Goal: Communication & Community: Answer question/provide support

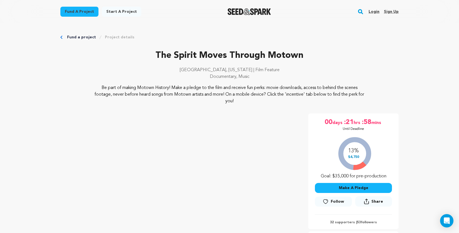
click at [374, 12] on link "Login" at bounding box center [374, 11] width 11 height 9
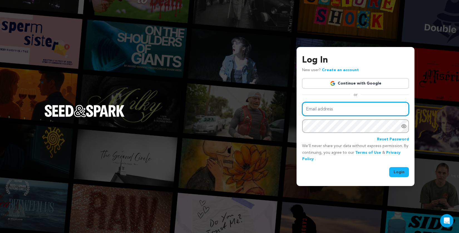
type input "[EMAIL_ADDRESS][DOMAIN_NAME]"
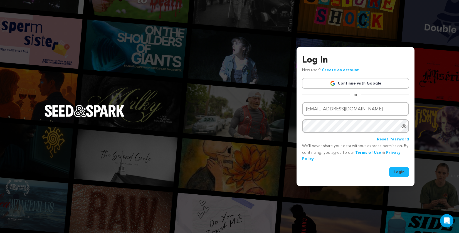
click at [402, 173] on button "Login" at bounding box center [399, 172] width 20 height 10
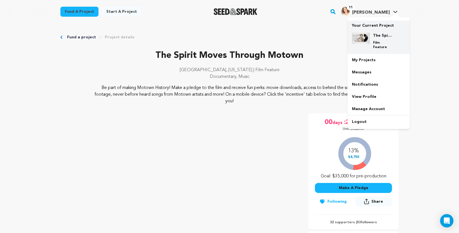
click at [364, 33] on img at bounding box center [361, 38] width 18 height 11
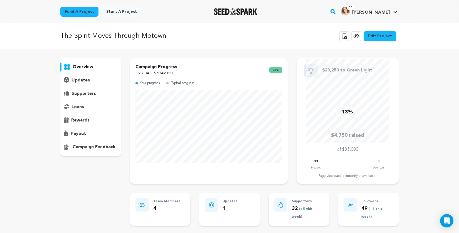
click at [367, 13] on div "11 Monica G." at bounding box center [365, 11] width 49 height 9
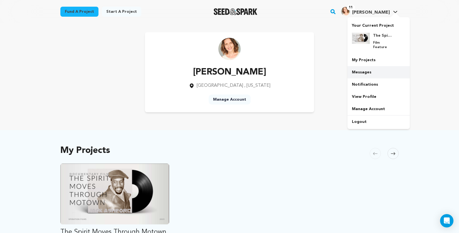
click at [361, 67] on link "Messages" at bounding box center [379, 72] width 62 height 12
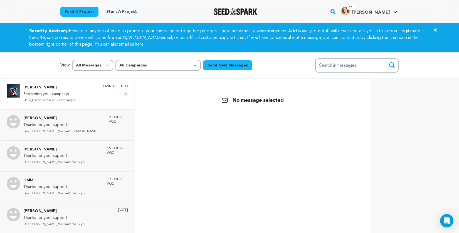
click at [41, 95] on p "Regarding your campaign" at bounding box center [50, 94] width 55 height 7
